Goal: Transaction & Acquisition: Download file/media

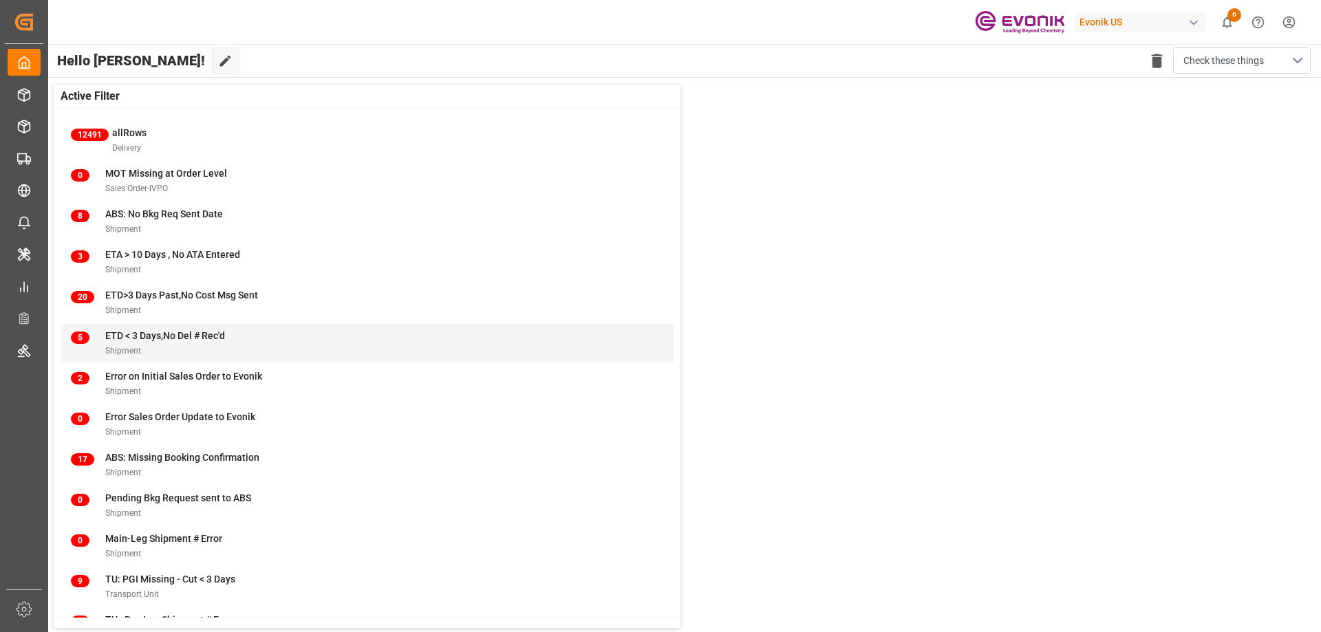
scroll to position [53, 0]
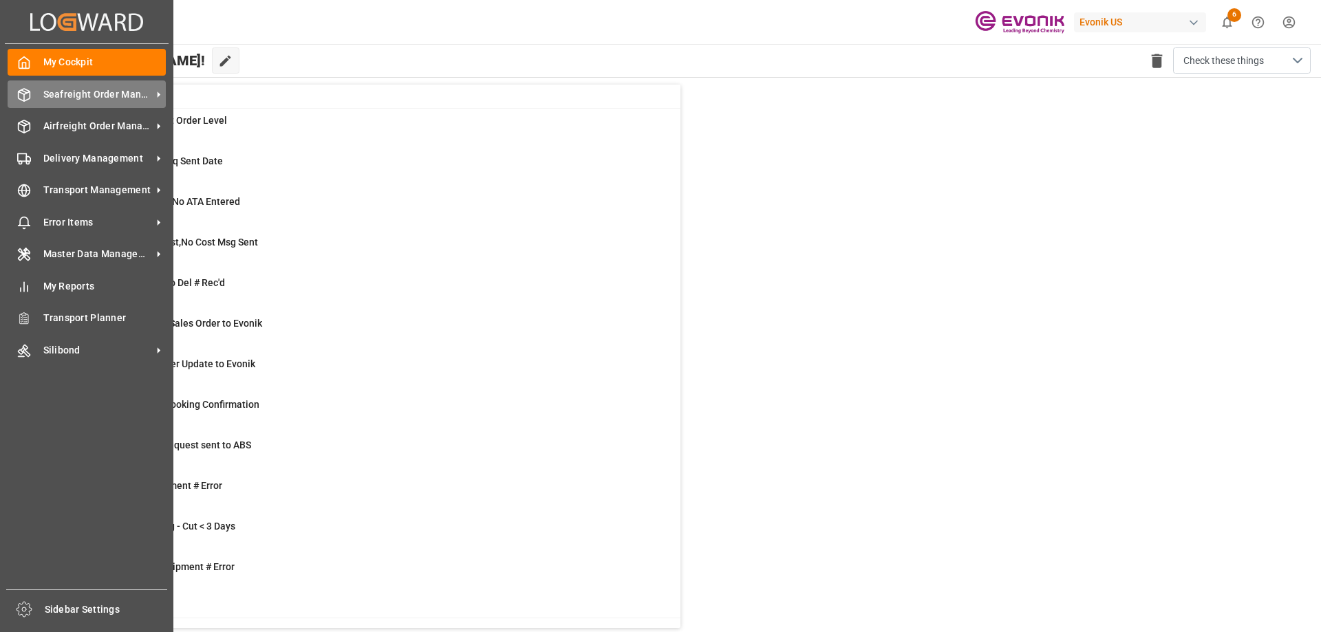
click at [92, 90] on span "Seafreight Order Management" at bounding box center [97, 94] width 109 height 14
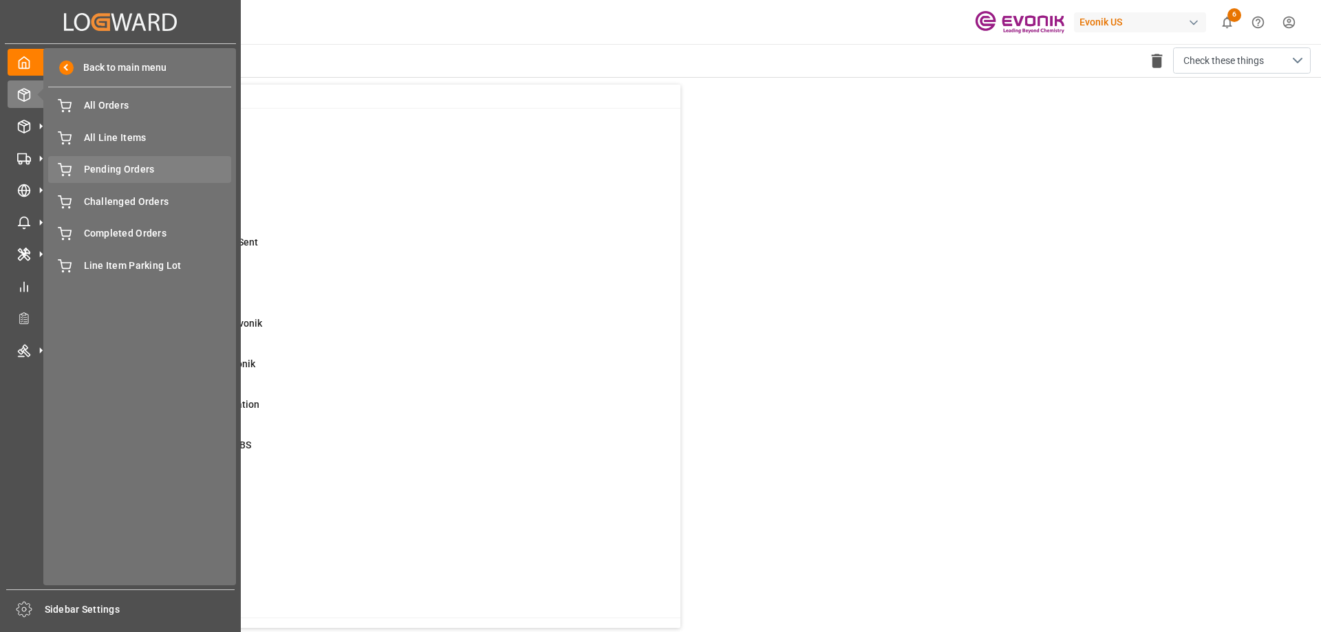
click at [129, 166] on span "Pending Orders" at bounding box center [158, 169] width 148 height 14
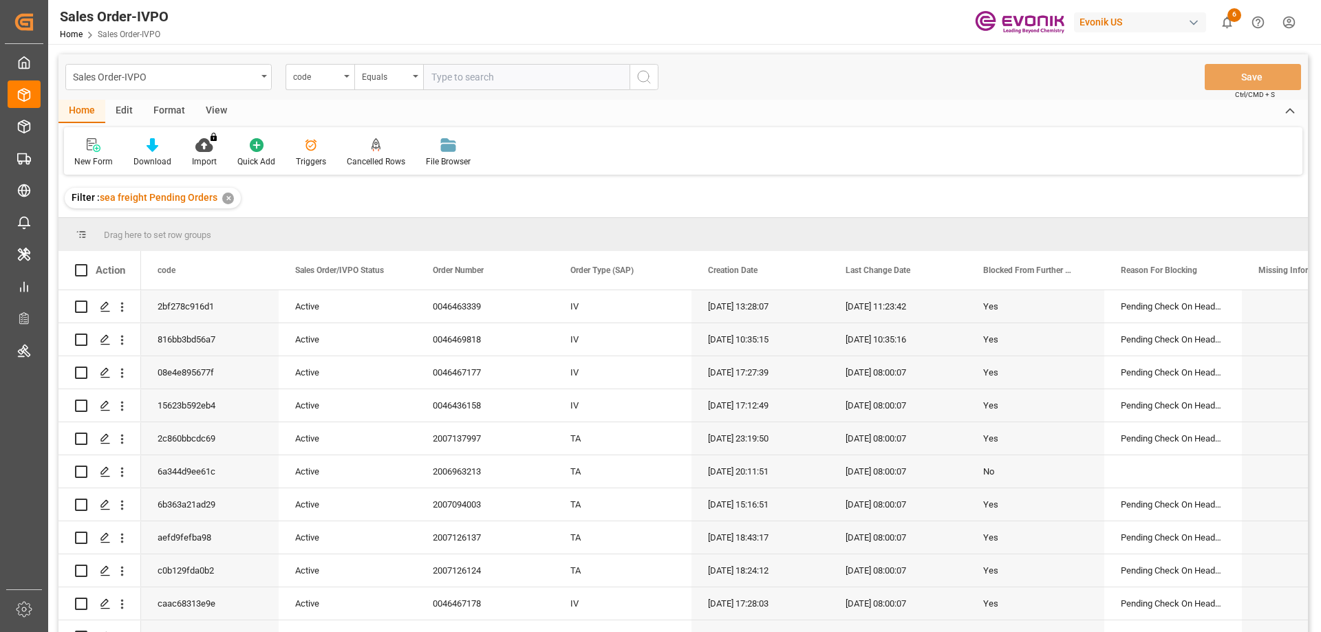
click at [212, 105] on div "View" at bounding box center [216, 111] width 42 height 23
click at [137, 151] on div at bounding box center [156, 145] width 69 height 14
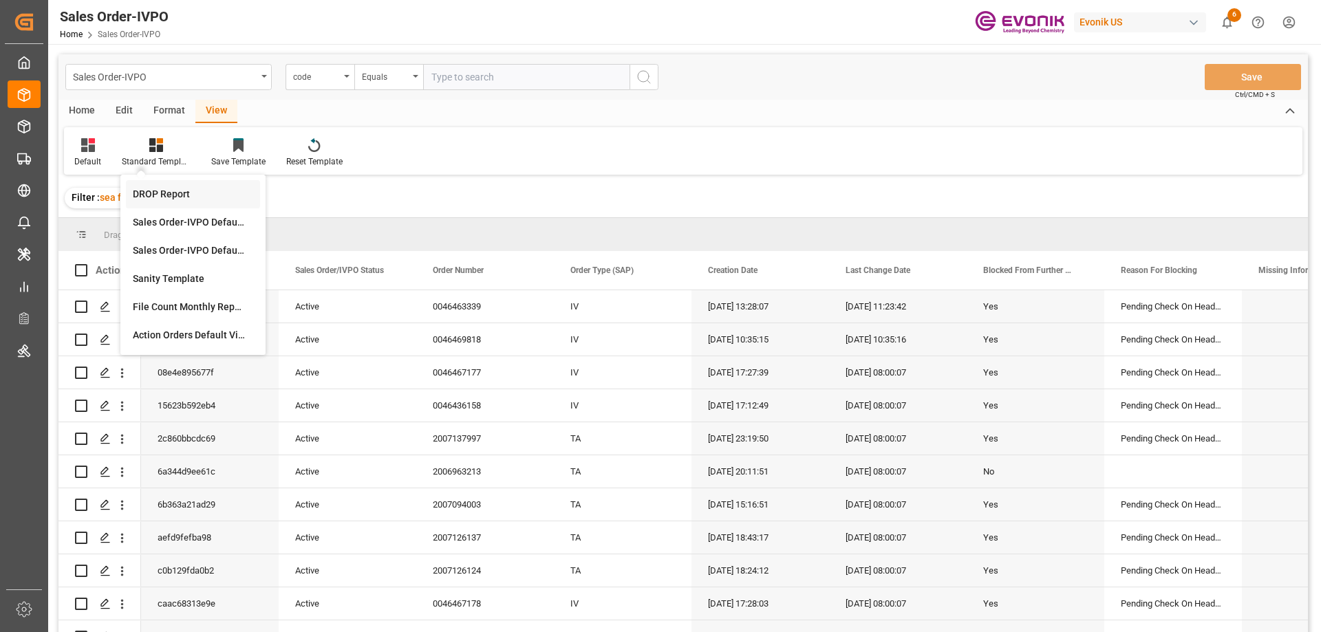
click at [153, 200] on div "DROP Report" at bounding box center [193, 194] width 120 height 14
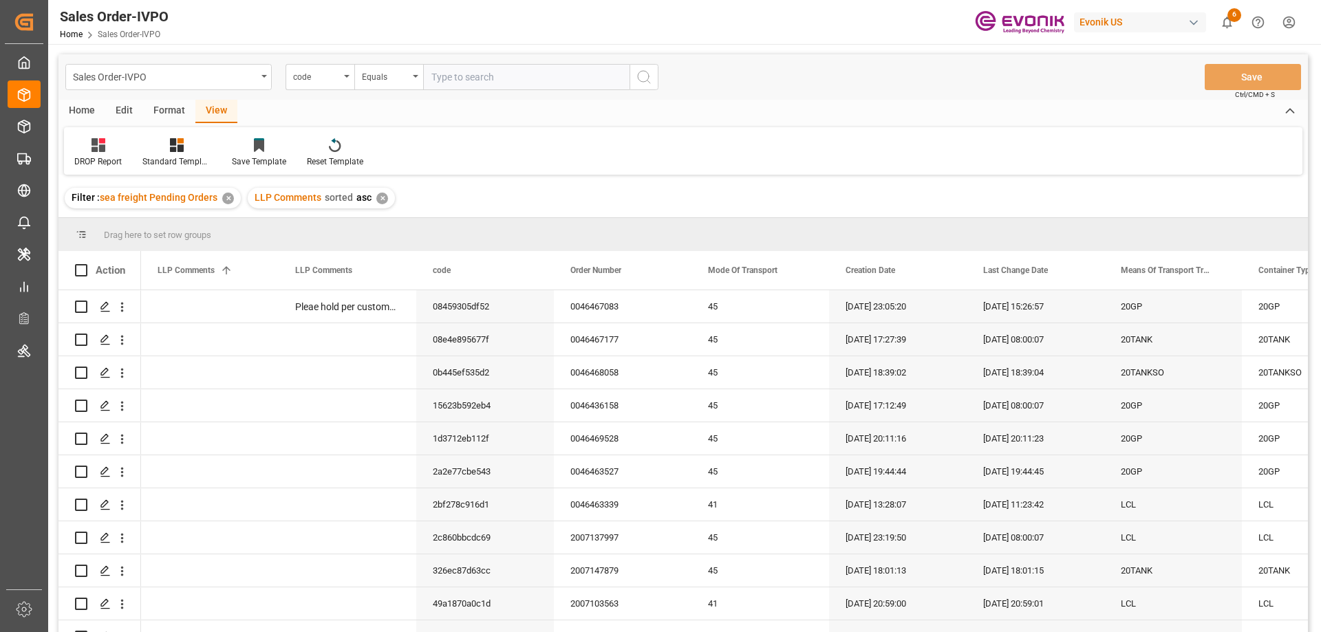
click at [85, 111] on div "Home" at bounding box center [81, 111] width 47 height 23
click at [137, 155] on div "Download" at bounding box center [152, 153] width 58 height 30
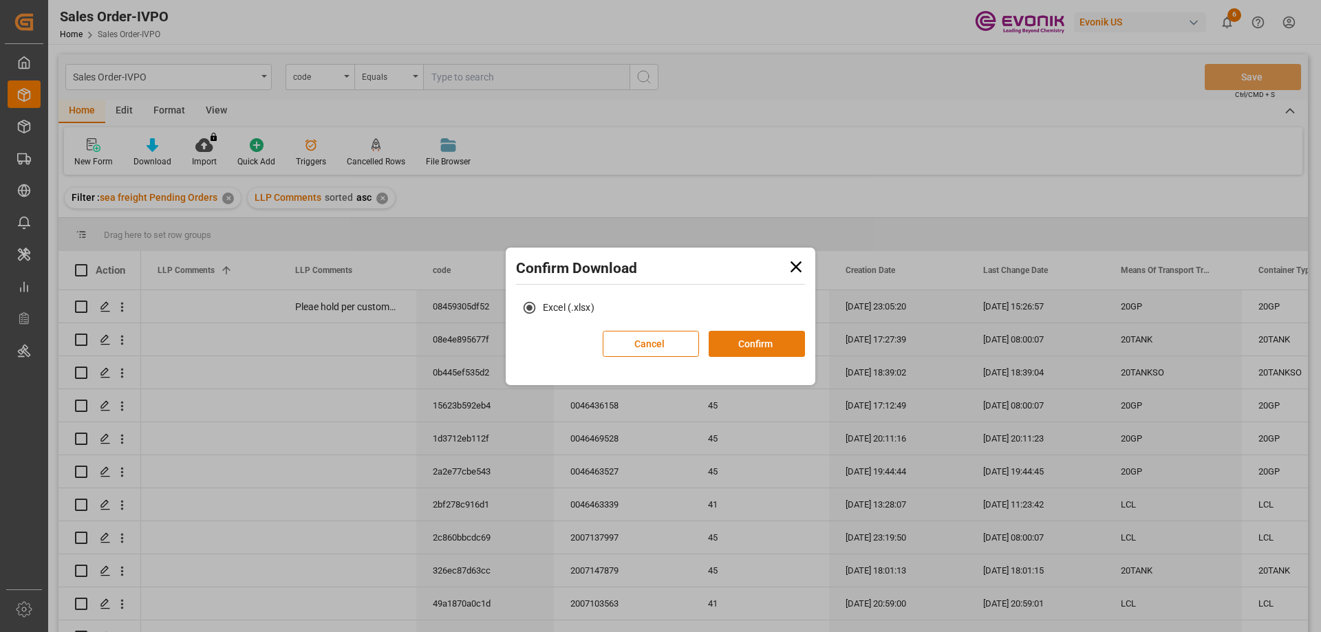
click at [728, 345] on button "Confirm" at bounding box center [757, 344] width 96 height 26
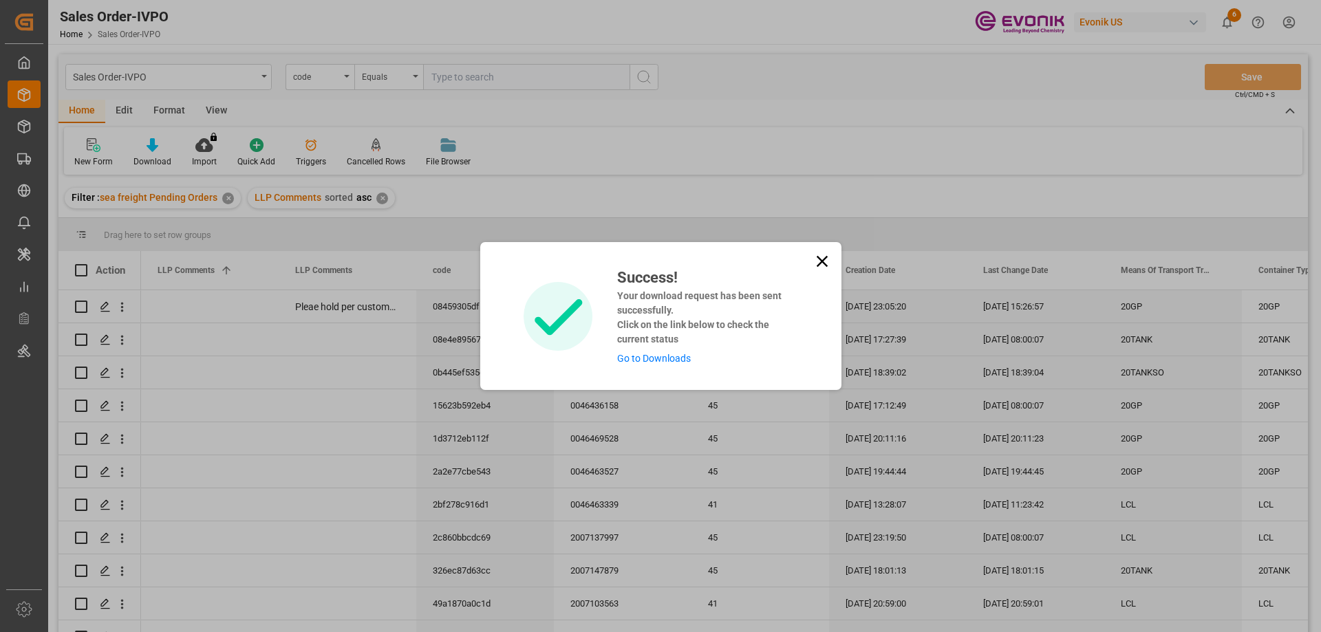
click at [667, 356] on link "Go to Downloads" at bounding box center [654, 358] width 74 height 11
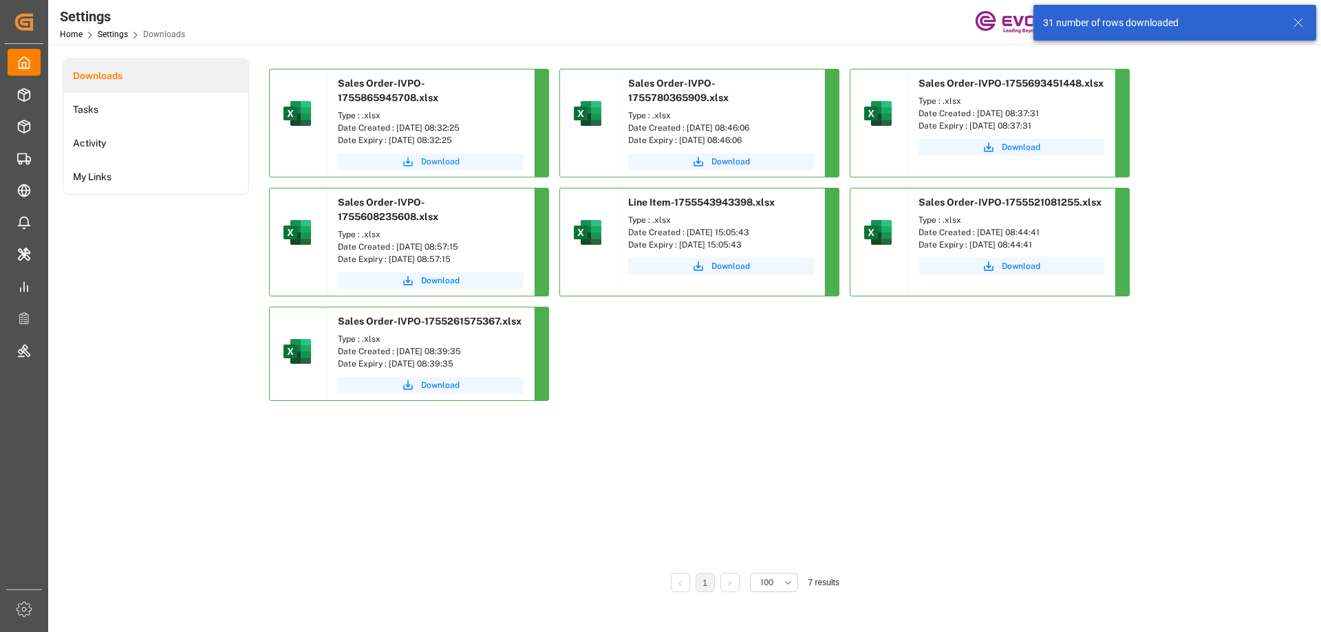
click at [420, 157] on button "Download" at bounding box center [431, 161] width 186 height 17
